Goal: Browse casually

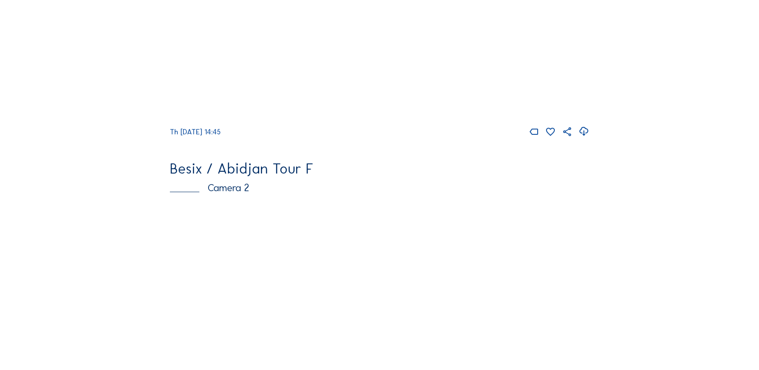
scroll to position [389, 0]
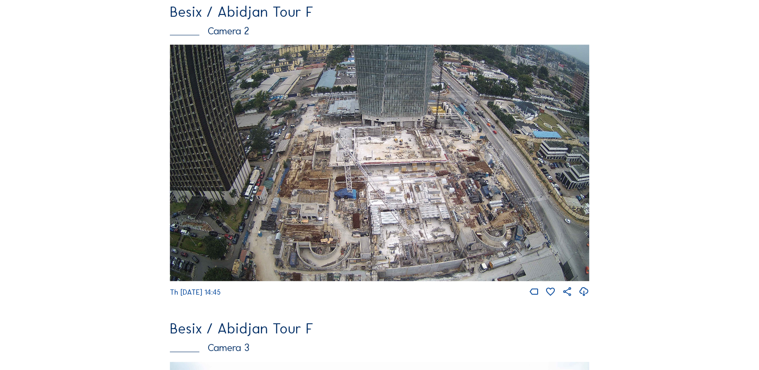
click at [584, 298] on icon at bounding box center [583, 291] width 11 height 13
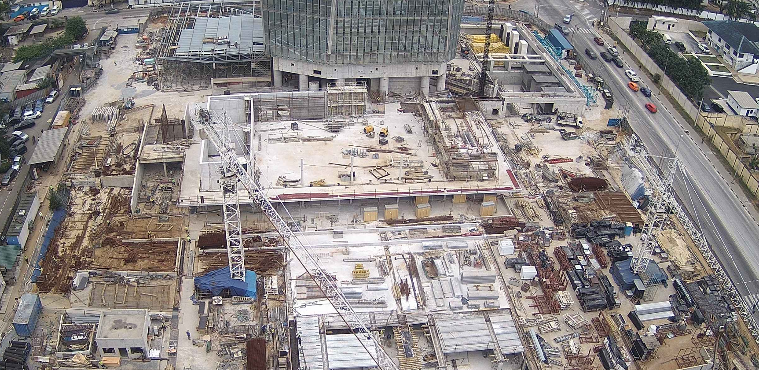
click at [358, 172] on img at bounding box center [380, 162] width 420 height 236
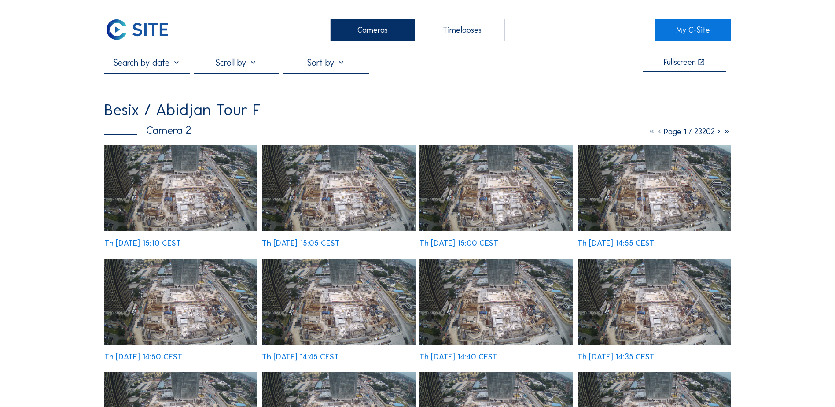
click at [194, 183] on img at bounding box center [180, 188] width 153 height 86
